Goal: Find specific page/section: Find specific page/section

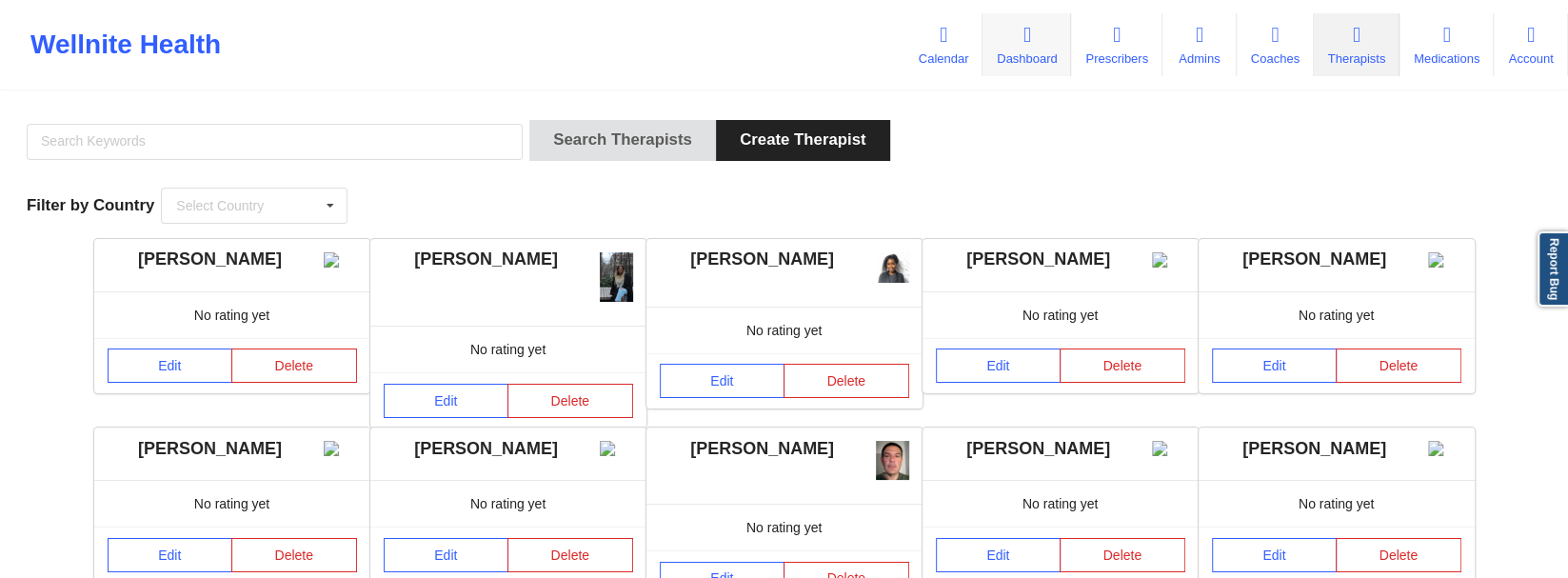
click at [1035, 64] on link "Dashboard" at bounding box center [1026, 44] width 89 height 63
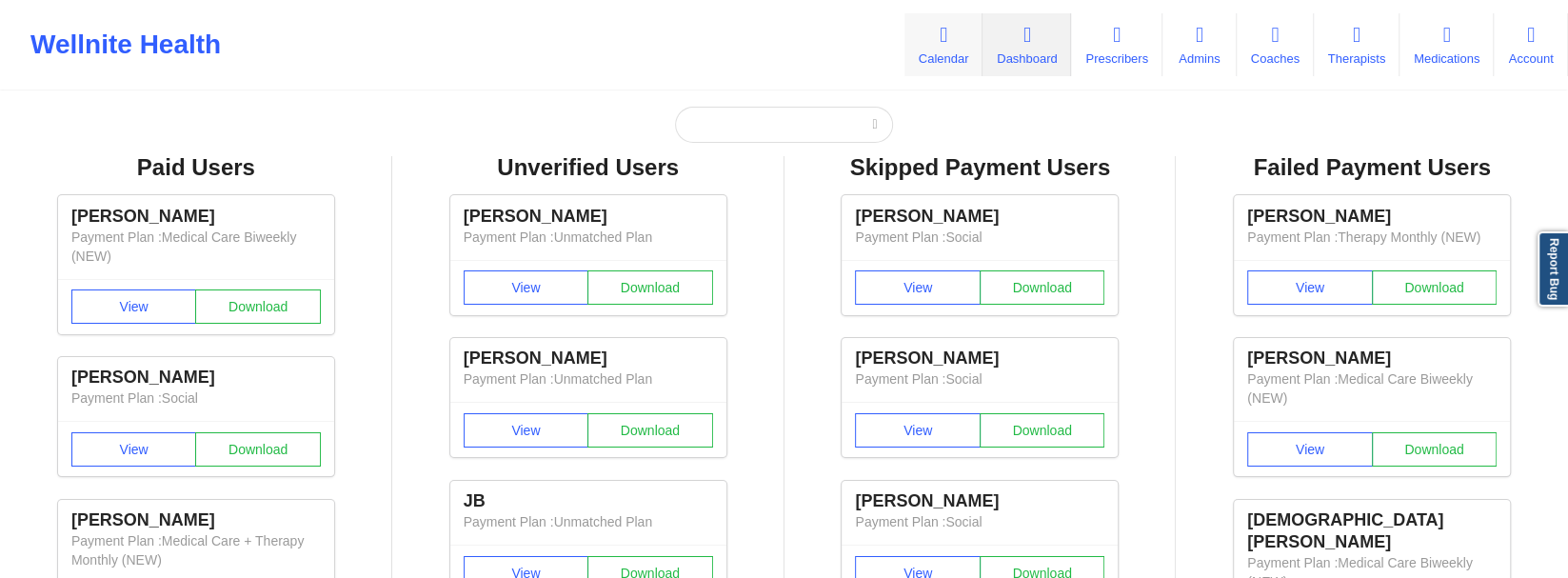
click at [946, 60] on link "Calendar" at bounding box center [943, 44] width 78 height 63
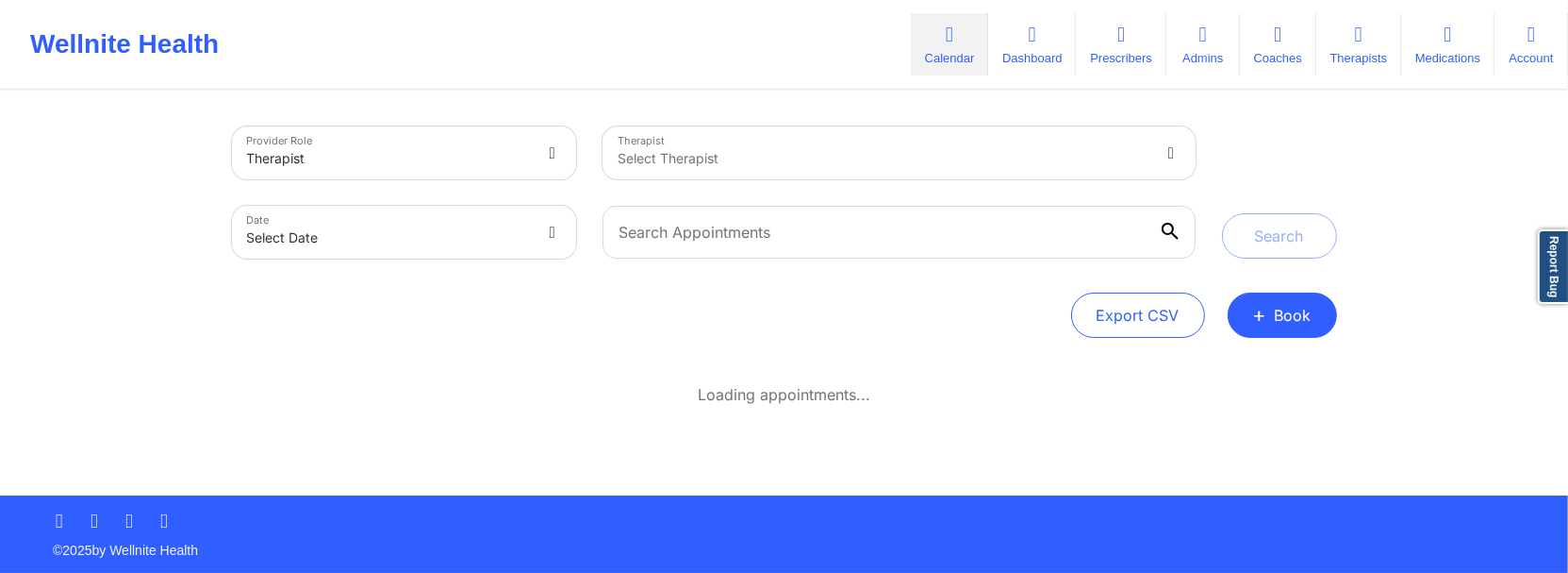
click at [895, 150] on div at bounding box center [884, 159] width 531 height 23
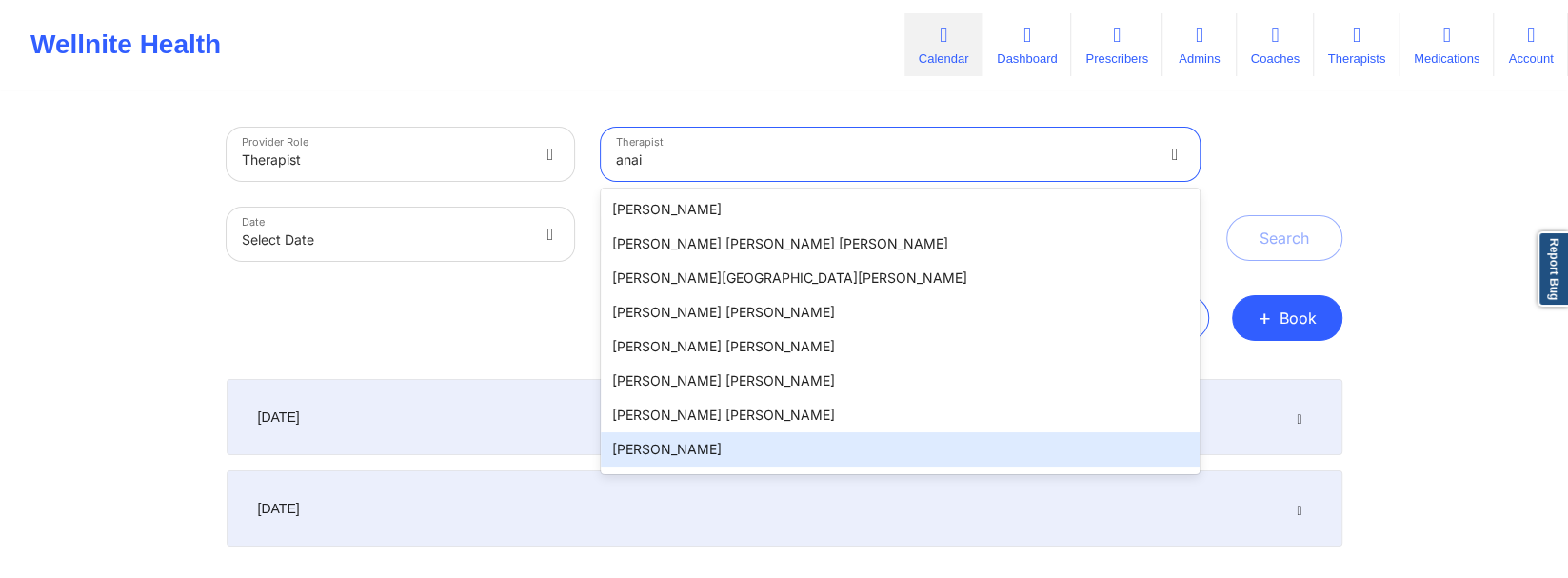
type input "anai"
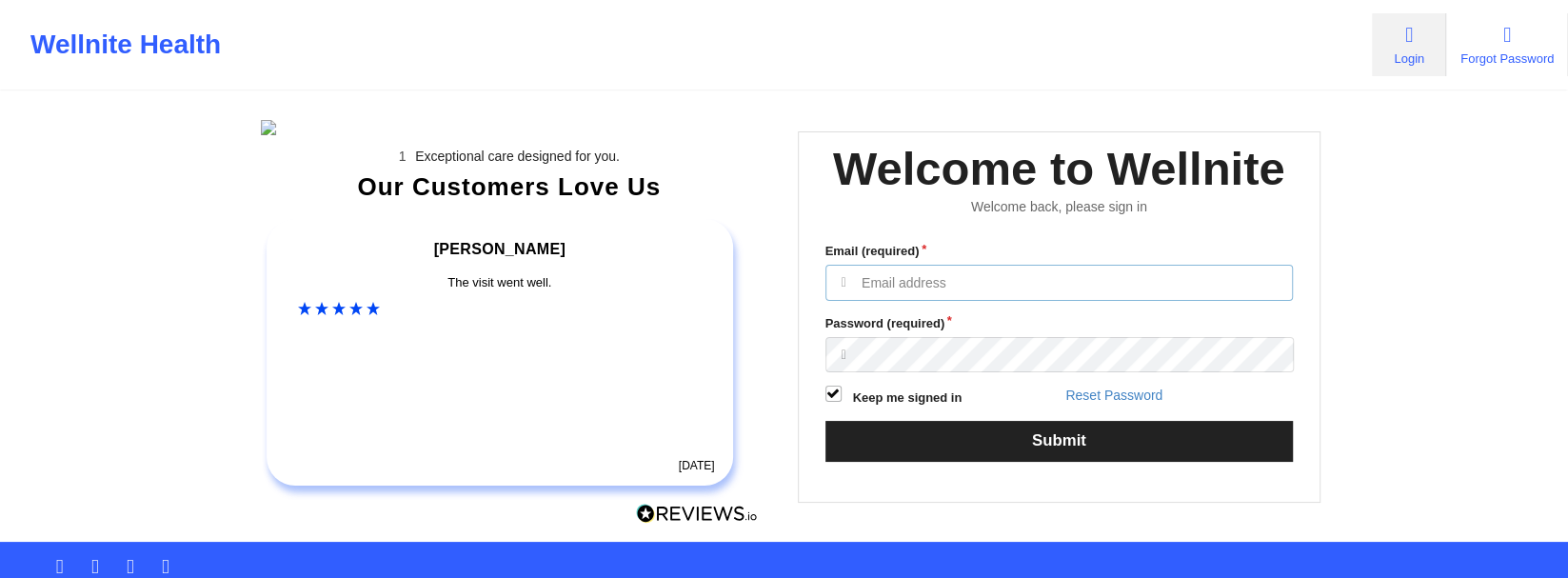
click at [965, 301] on input "Email (required)" at bounding box center [1059, 283] width 468 height 36
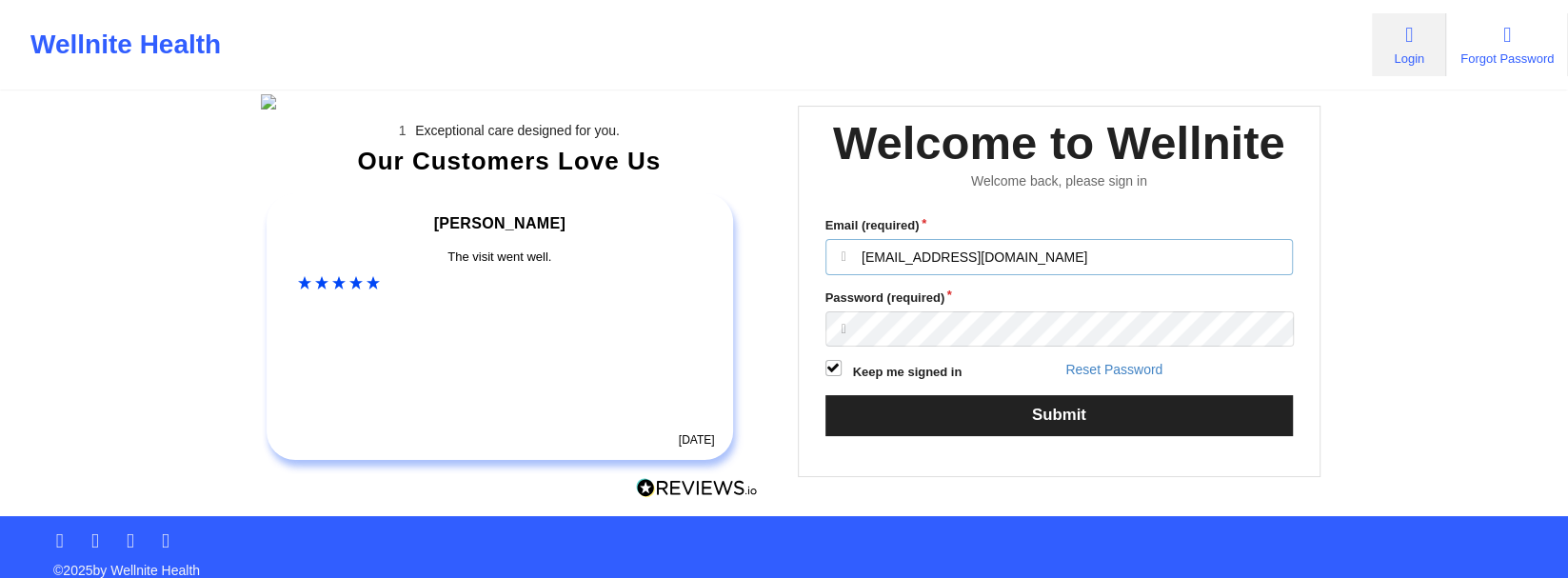
scroll to position [40, 0]
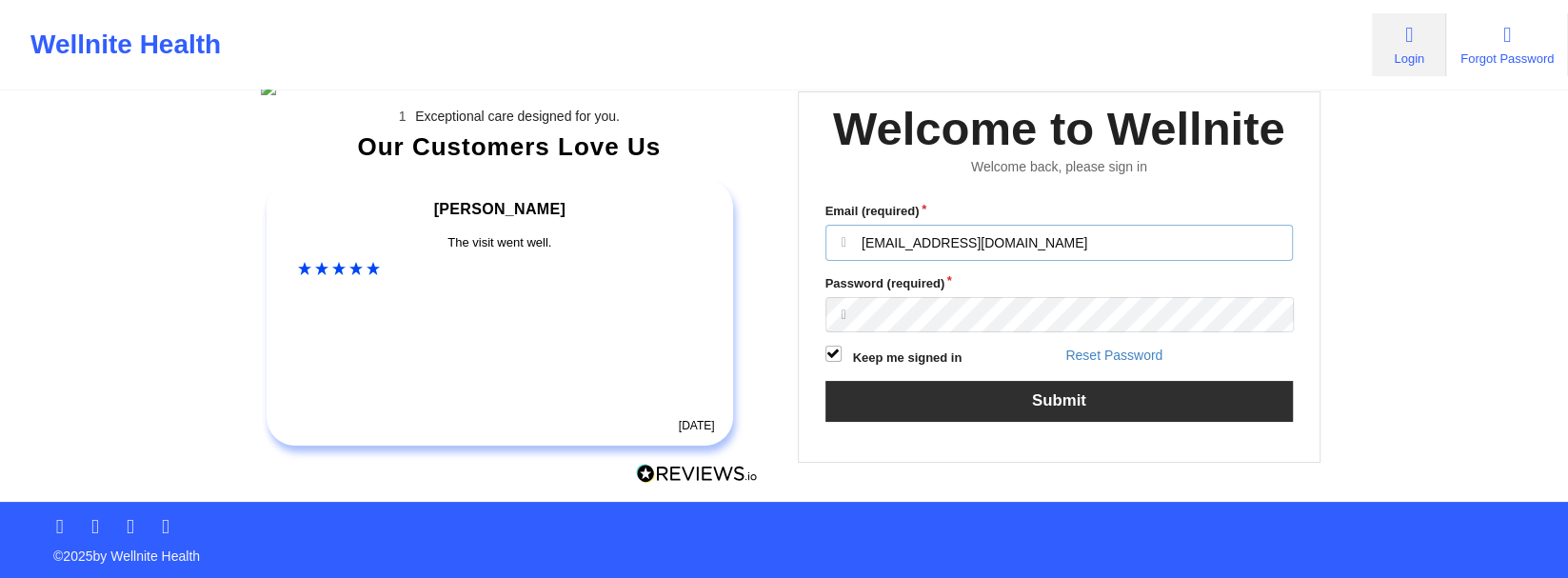
type input "[EMAIL_ADDRESS][DOMAIN_NAME]"
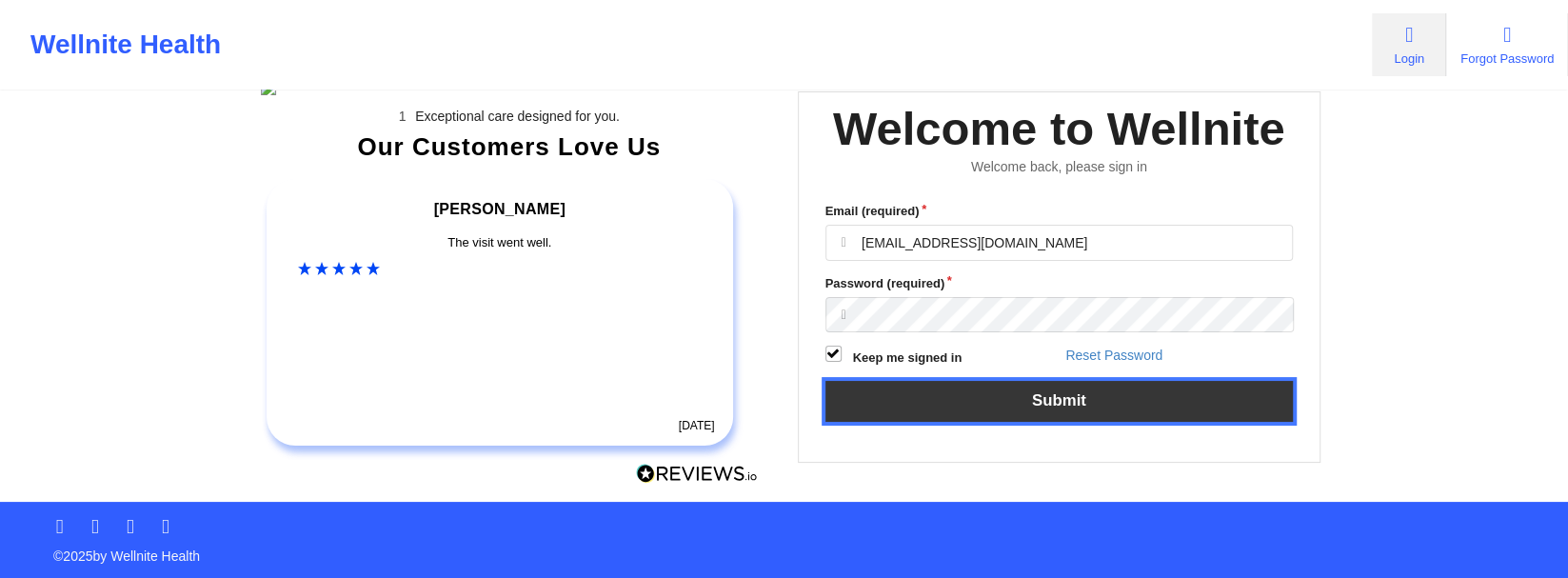
click at [1119, 422] on button "Submit" at bounding box center [1059, 401] width 468 height 41
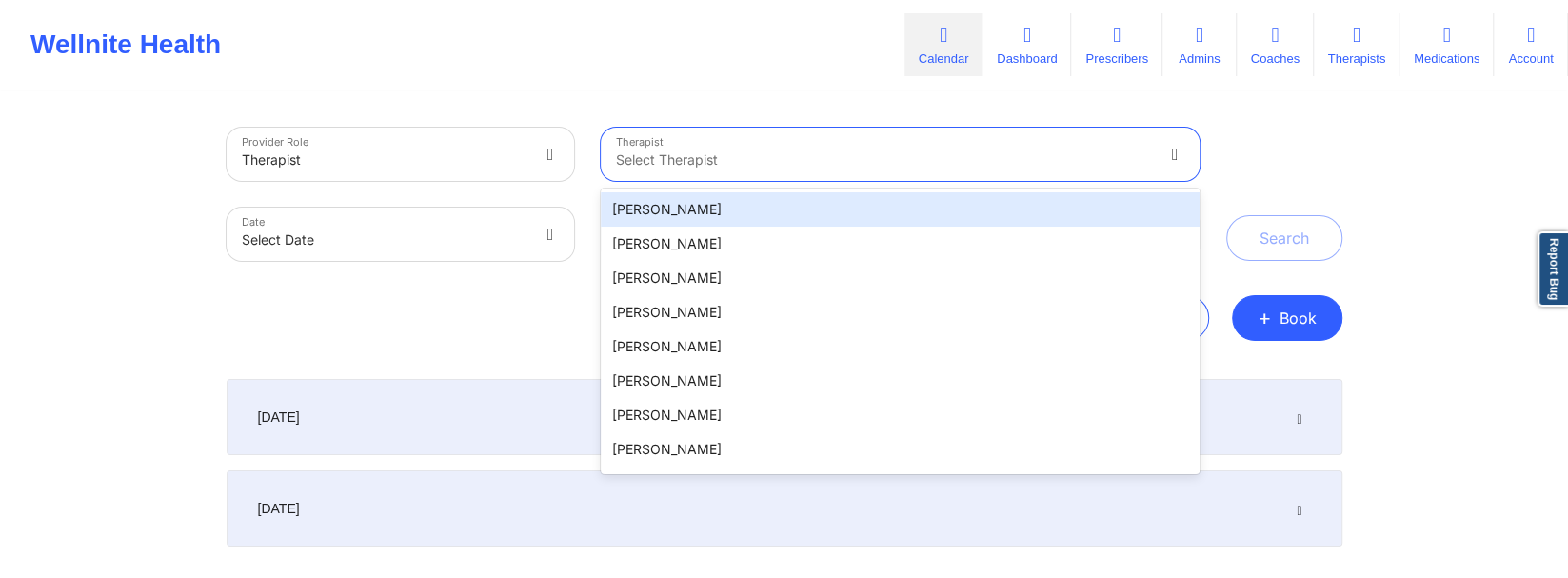
click at [910, 165] on div at bounding box center [884, 160] width 536 height 23
type input "[PERSON_NAME]"
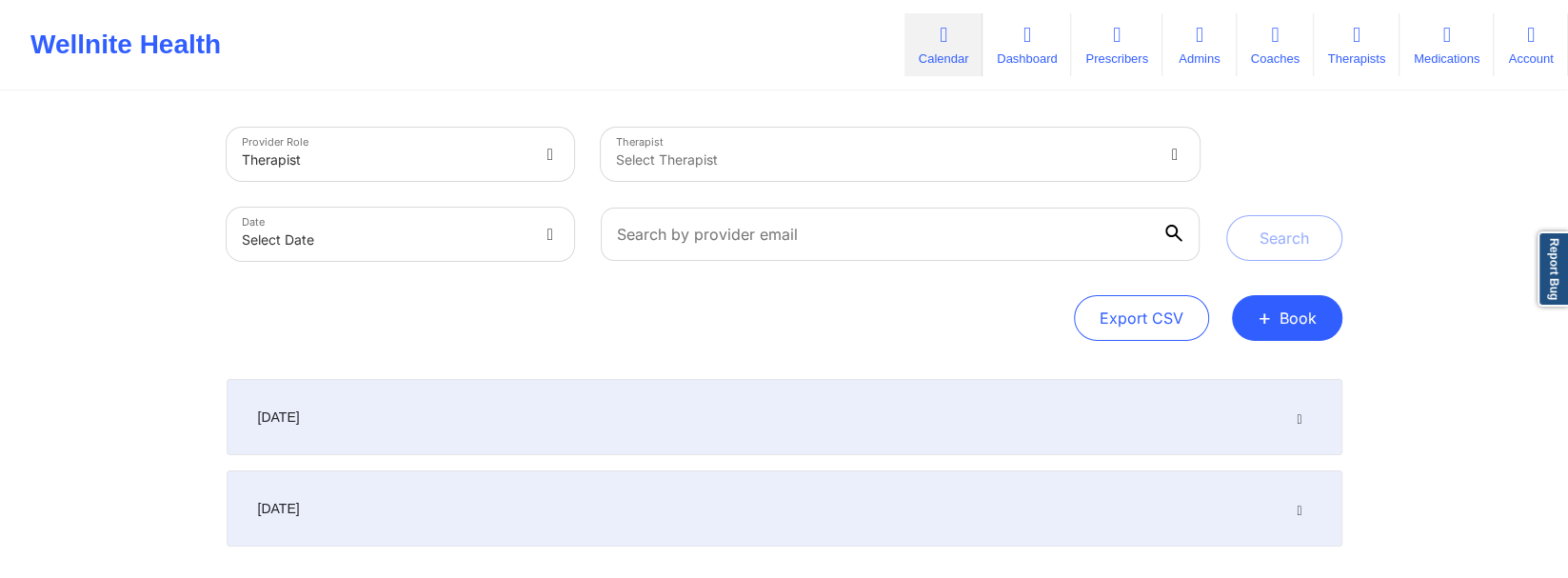
click at [1362, 119] on div "Provider Role Therapist Therapist Select Therapist Date Select Date Search Expo…" at bounding box center [784, 343] width 1568 height 687
click at [1327, 41] on link "Therapists" at bounding box center [1357, 44] width 86 height 63
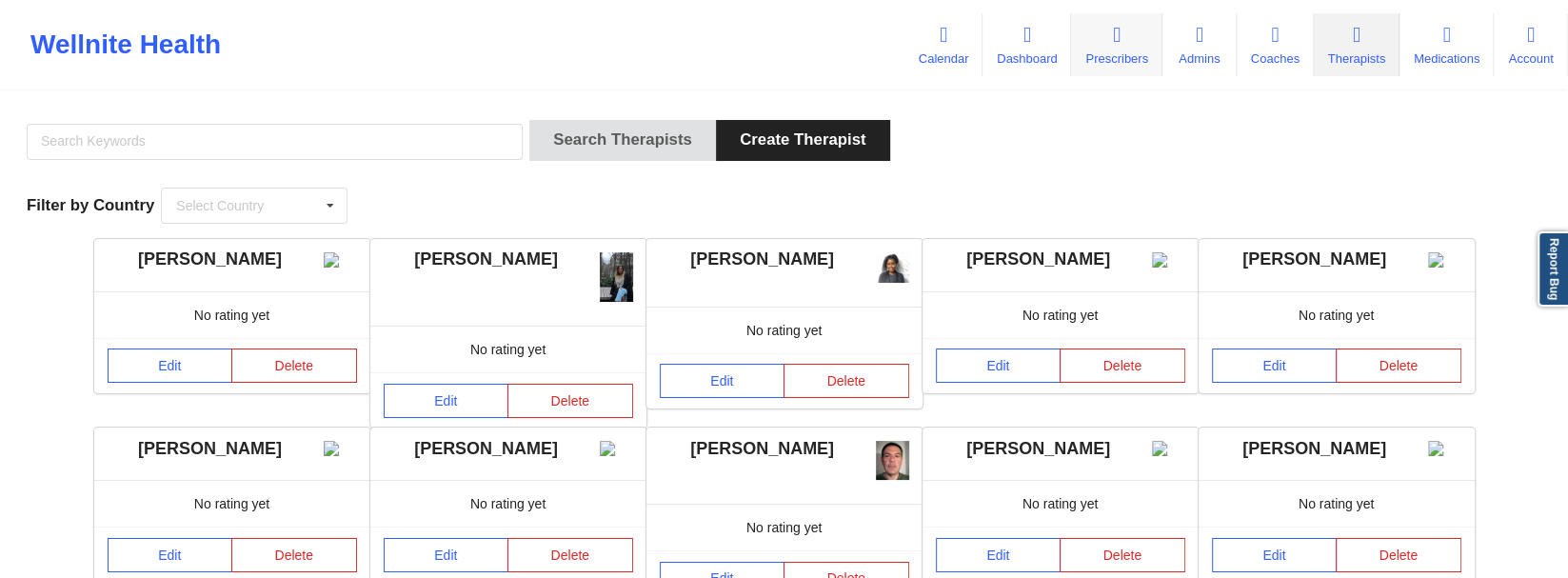
click at [1094, 66] on link "Prescribers" at bounding box center [1116, 44] width 90 height 63
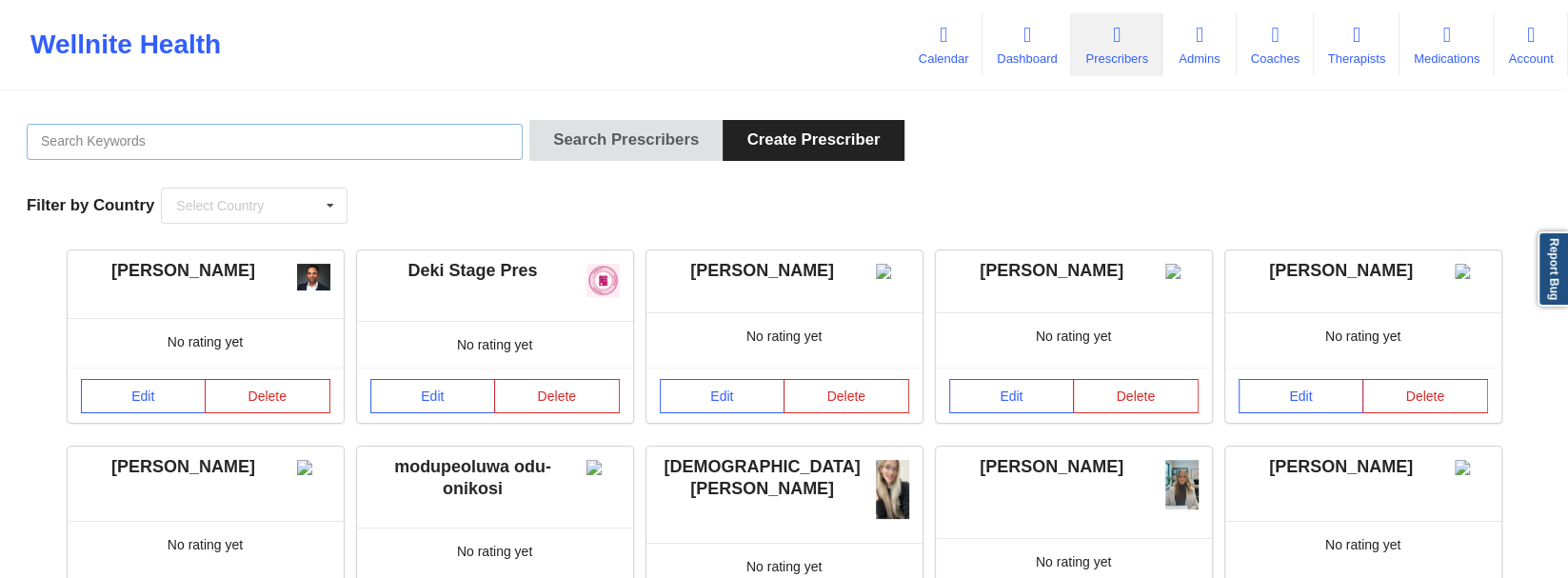
click at [343, 140] on input "text" at bounding box center [275, 142] width 496 height 36
type input "anais"
click at [1347, 74] on link "Therapists" at bounding box center [1357, 44] width 86 height 63
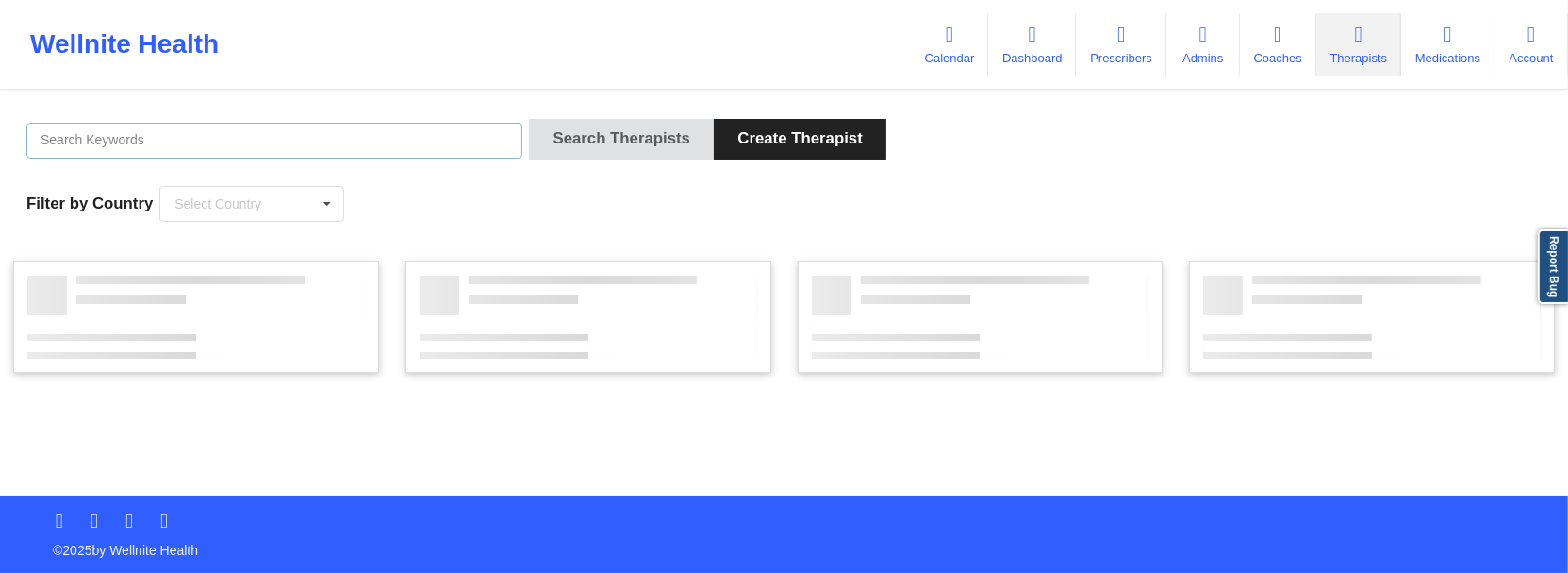
click at [306, 148] on input "text" at bounding box center [274, 141] width 496 height 36
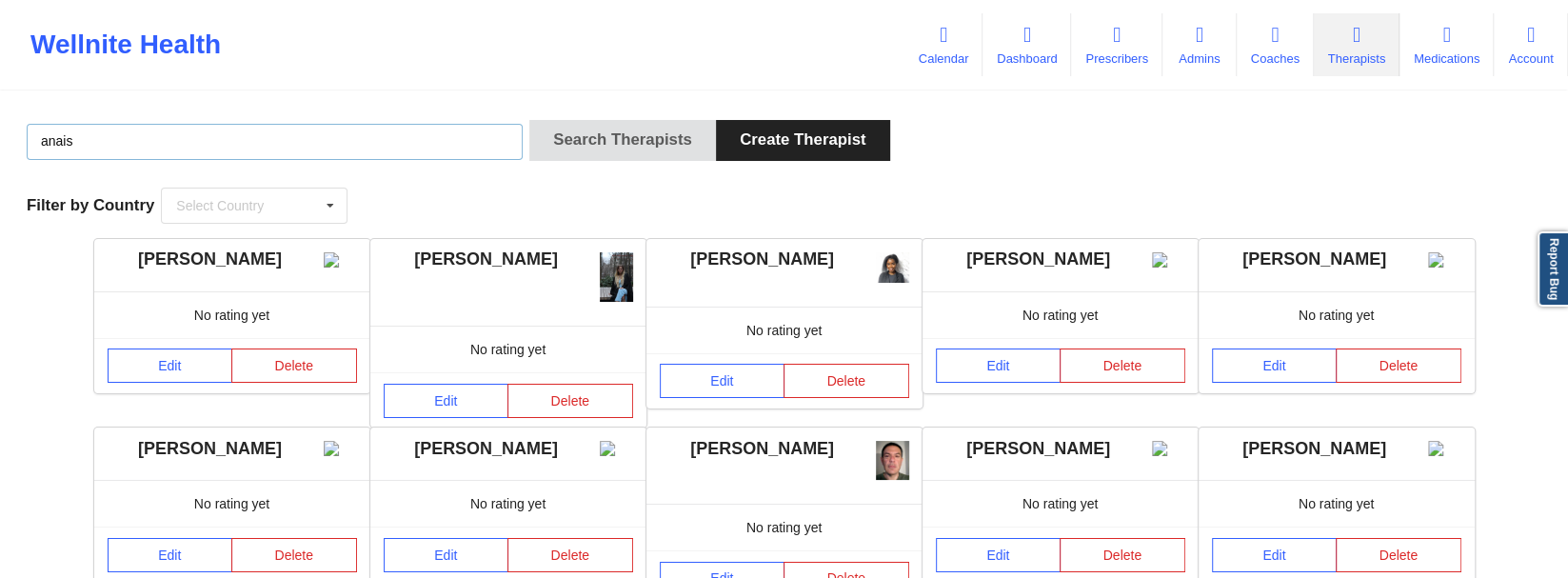
click at [529, 120] on button "Search Therapists" at bounding box center [622, 140] width 187 height 41
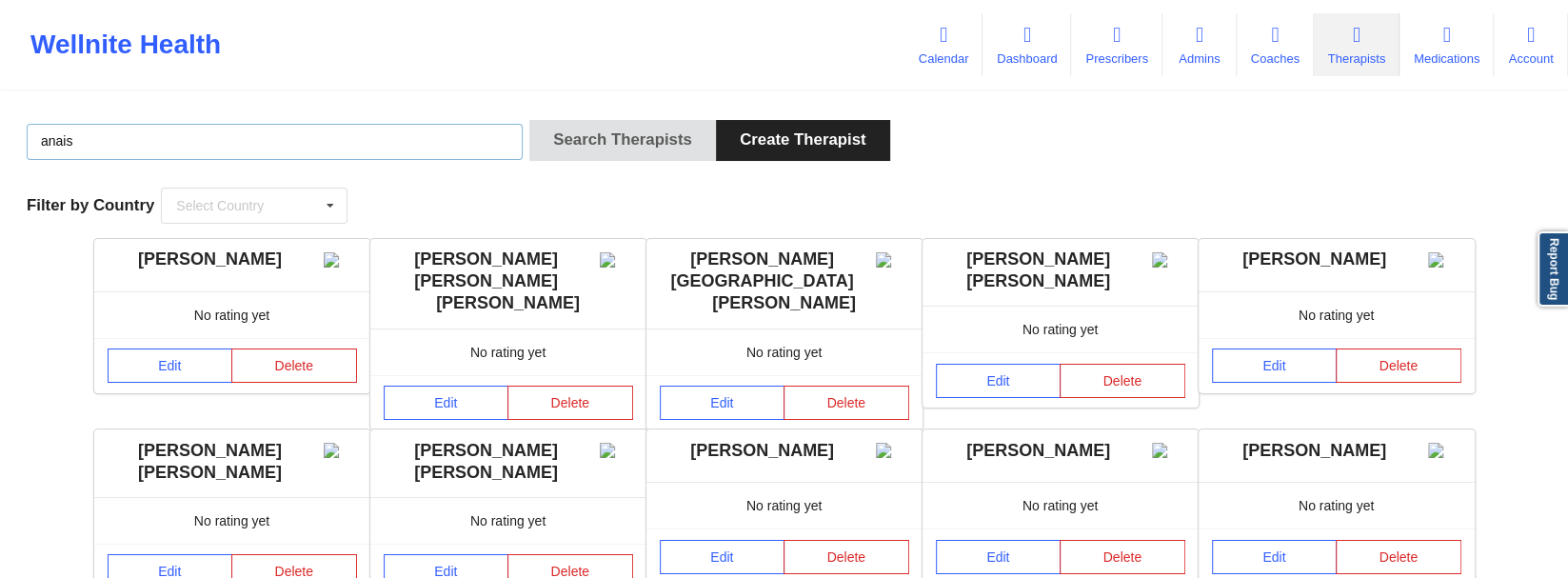
click at [317, 155] on input "anais" at bounding box center [275, 142] width 496 height 36
type input "anais q"
click at [529, 120] on button "Search Therapists" at bounding box center [622, 140] width 187 height 41
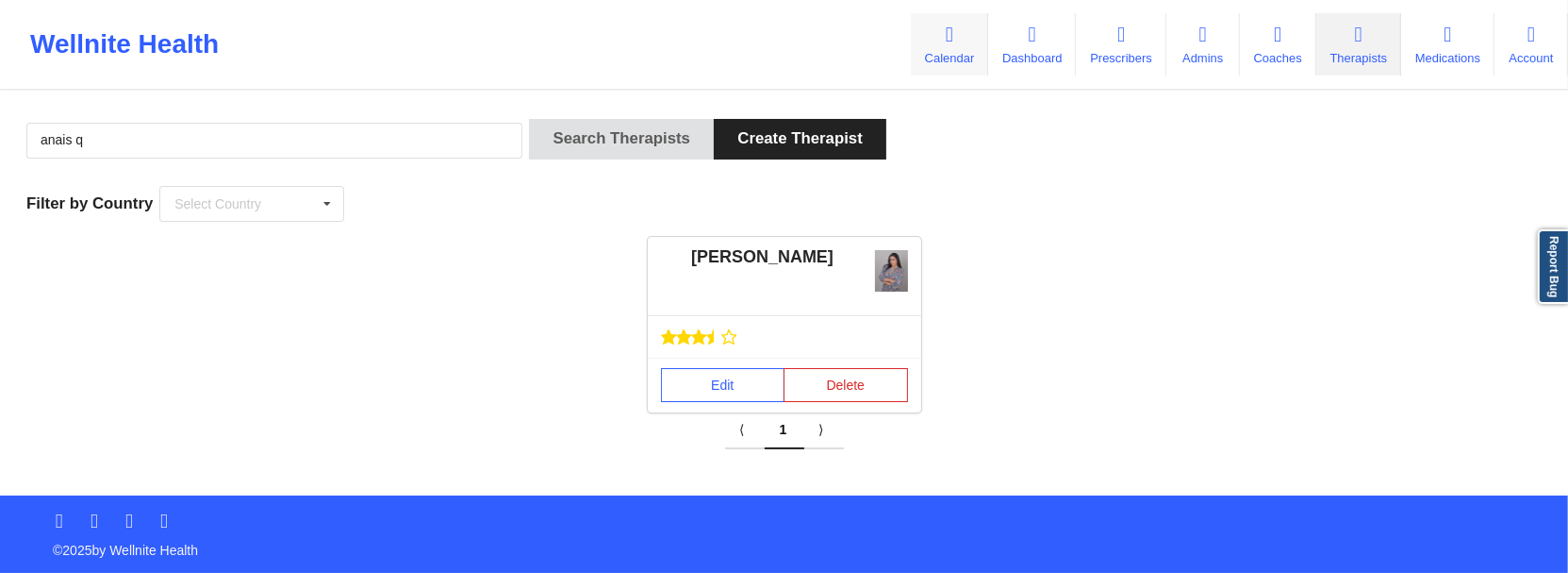
click at [939, 48] on link "Calendar" at bounding box center [950, 44] width 77 height 62
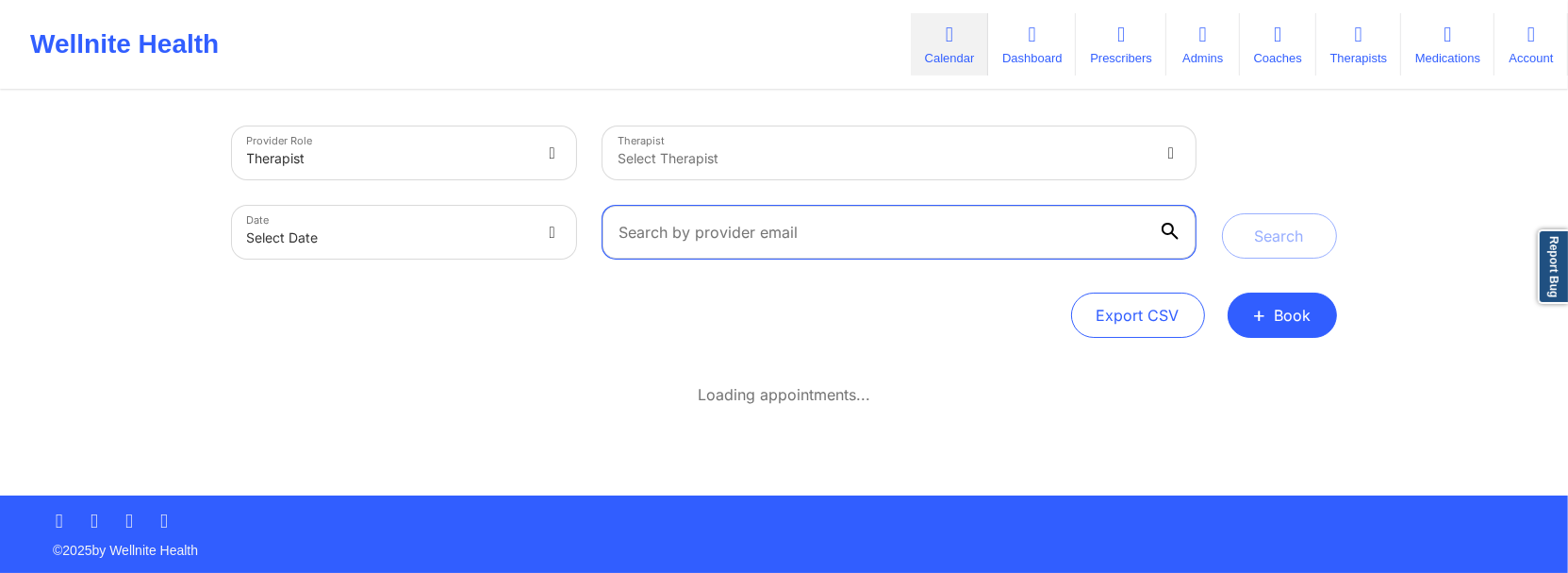
click at [951, 227] on input "text" at bounding box center [898, 232] width 592 height 53
